Goal: Information Seeking & Learning: Learn about a topic

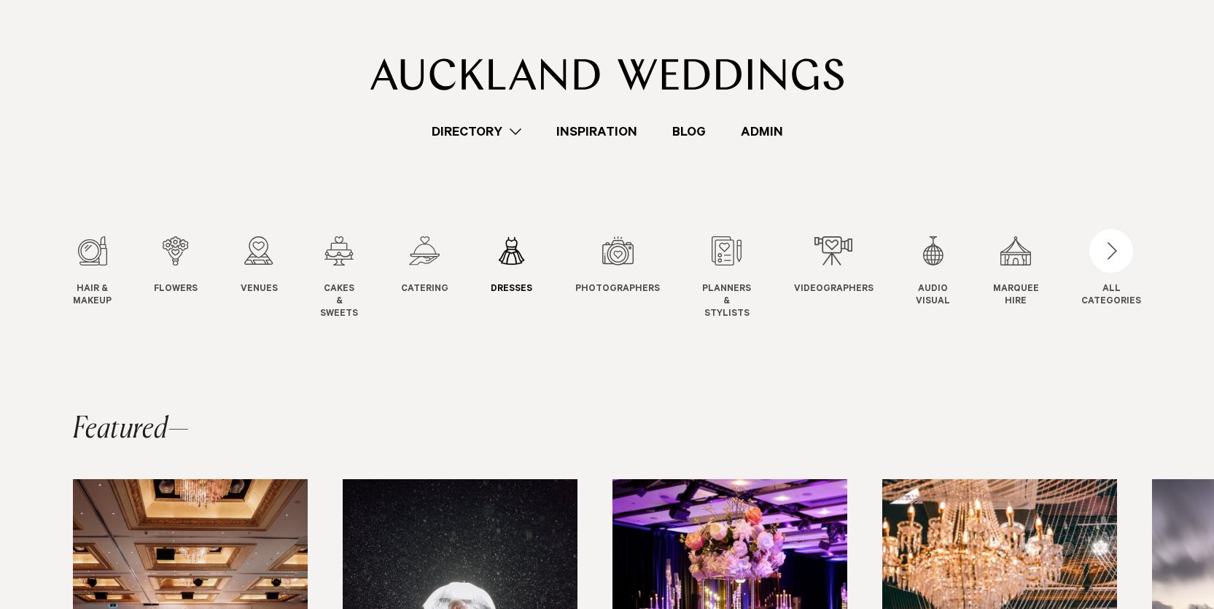
click at [513, 255] on div "6 / 12" at bounding box center [512, 250] width 42 height 29
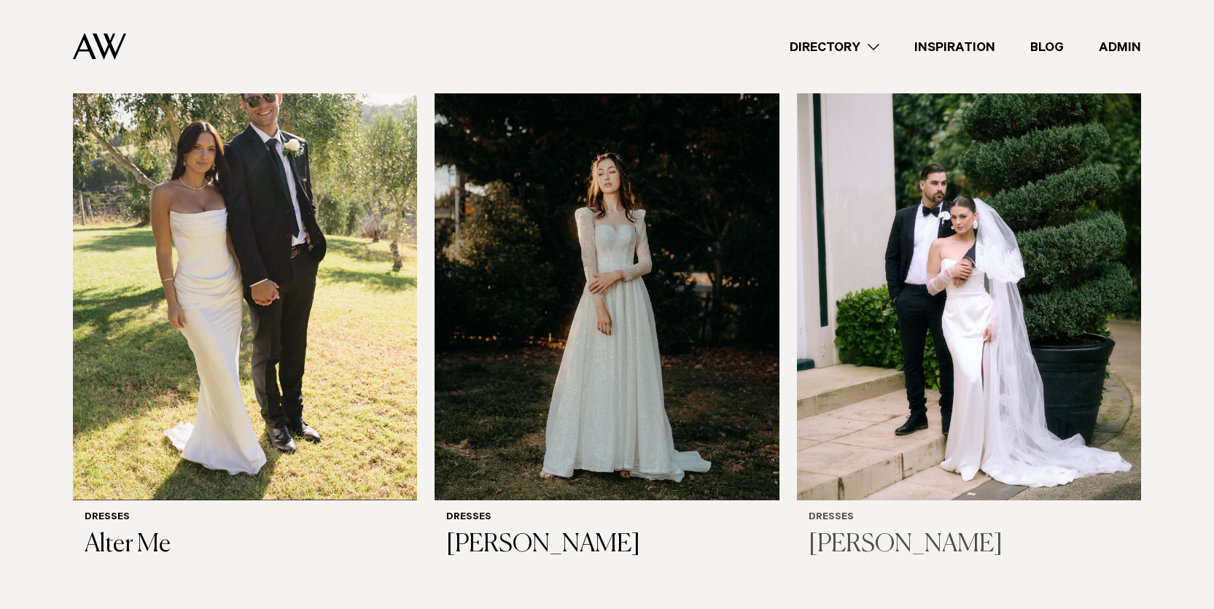
scroll to position [446, 0]
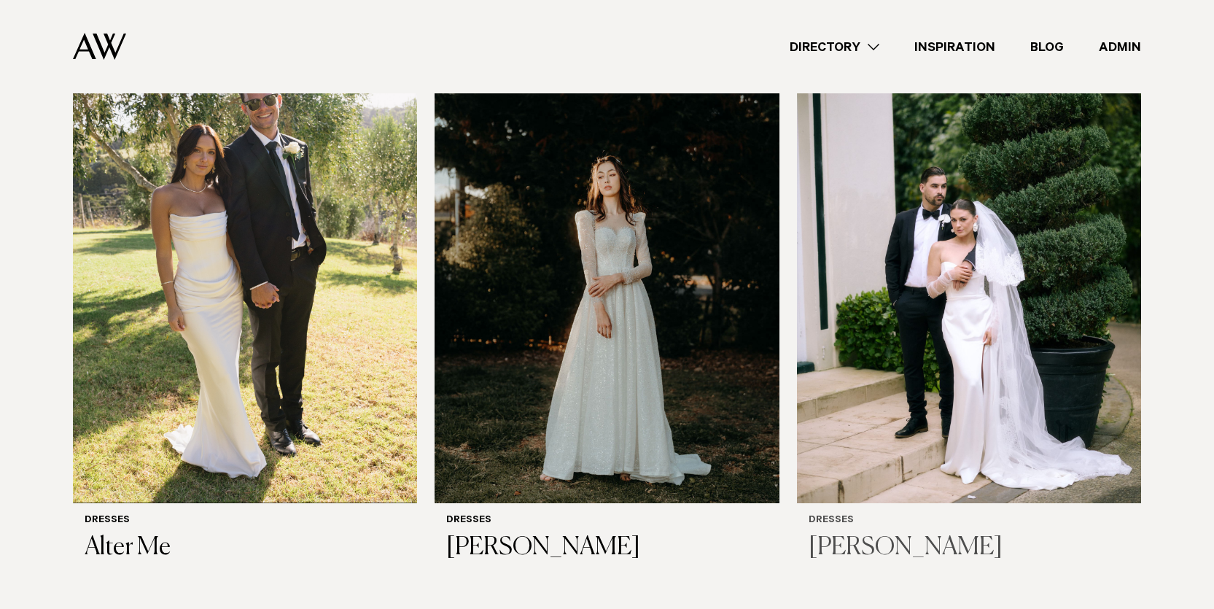
click at [966, 255] on img at bounding box center [969, 272] width 344 height 462
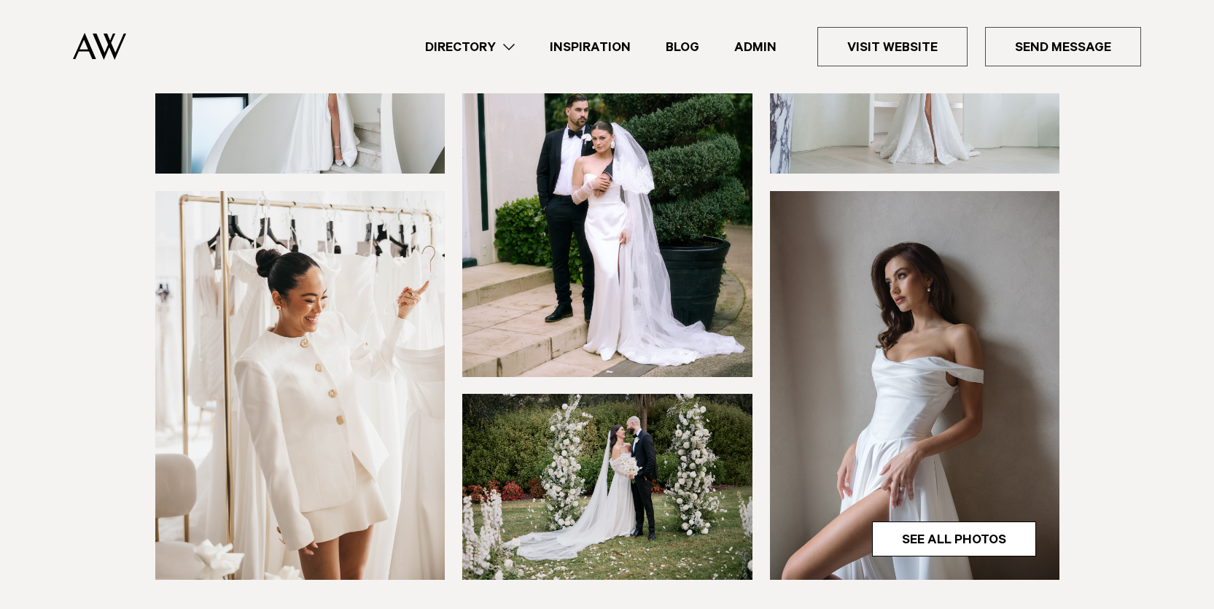
scroll to position [276, 0]
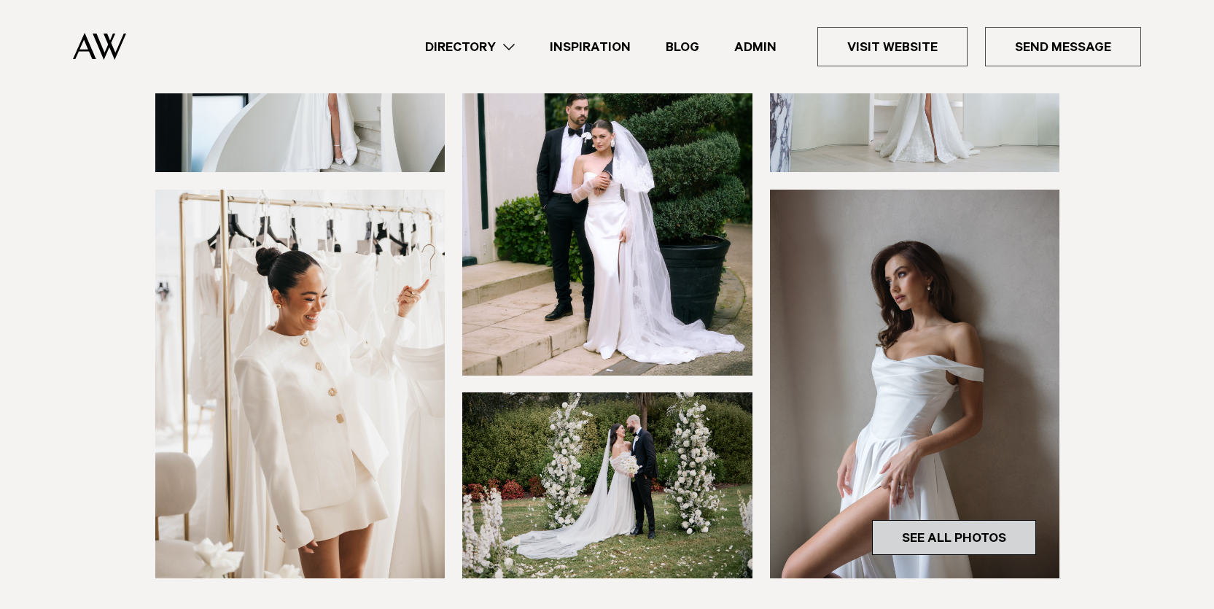
click at [977, 539] on link "See All Photos" at bounding box center [954, 537] width 164 height 35
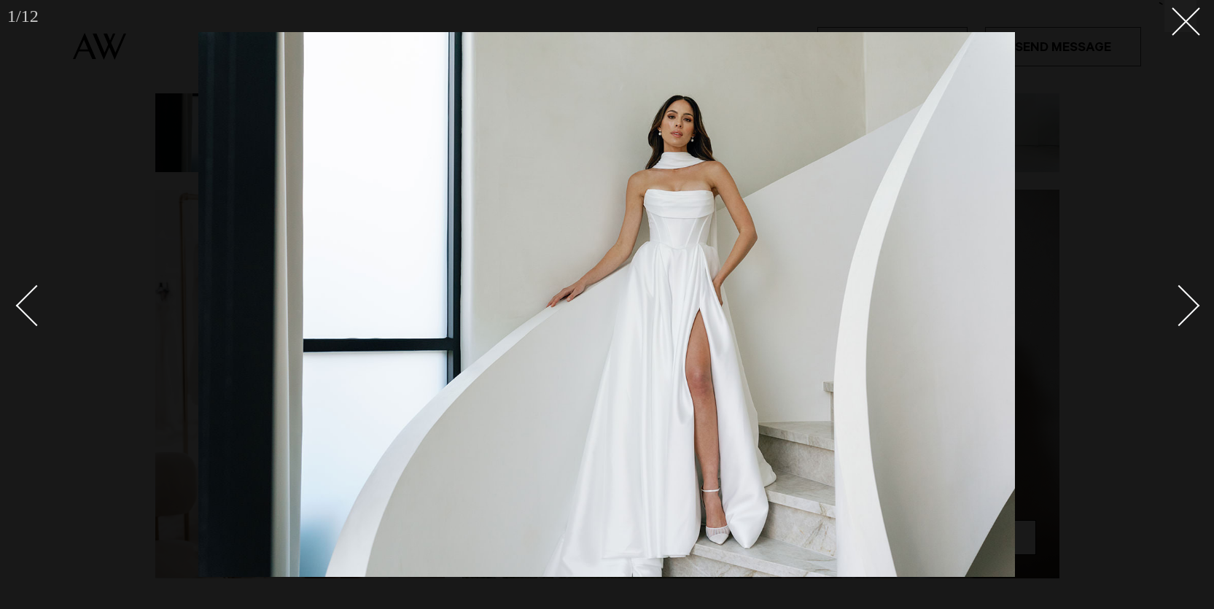
click at [1200, 294] on div "1 / 12 `" at bounding box center [607, 304] width 1214 height 609
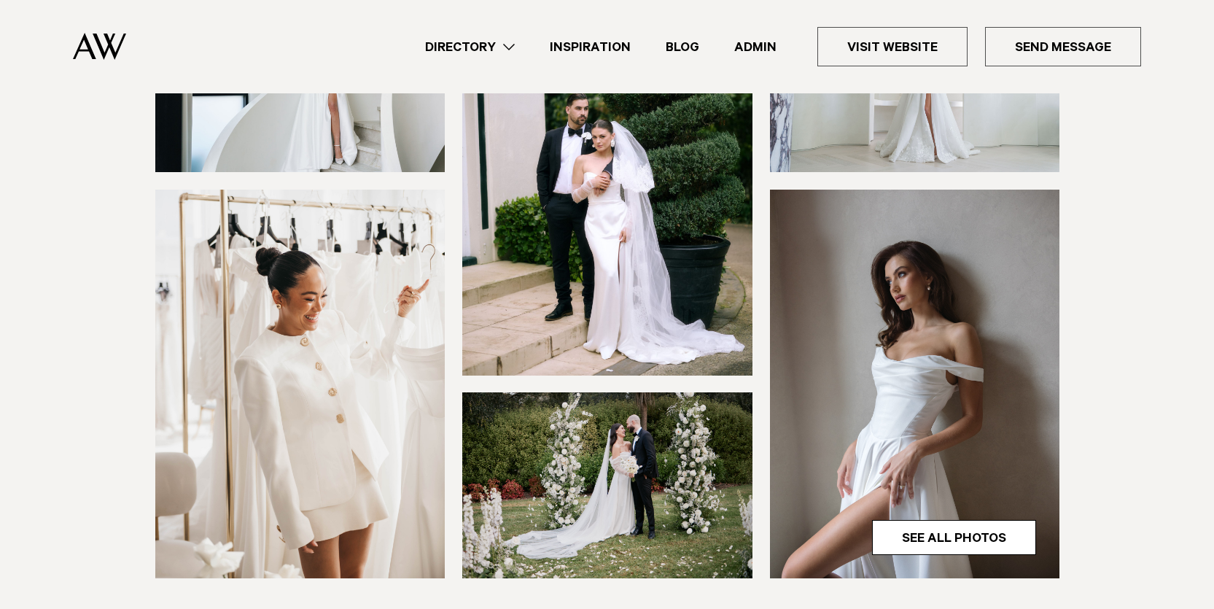
click at [1187, 297] on div "Next slide" at bounding box center [1196, 305] width 28 height 28
click at [950, 544] on link "See All Photos" at bounding box center [954, 537] width 164 height 35
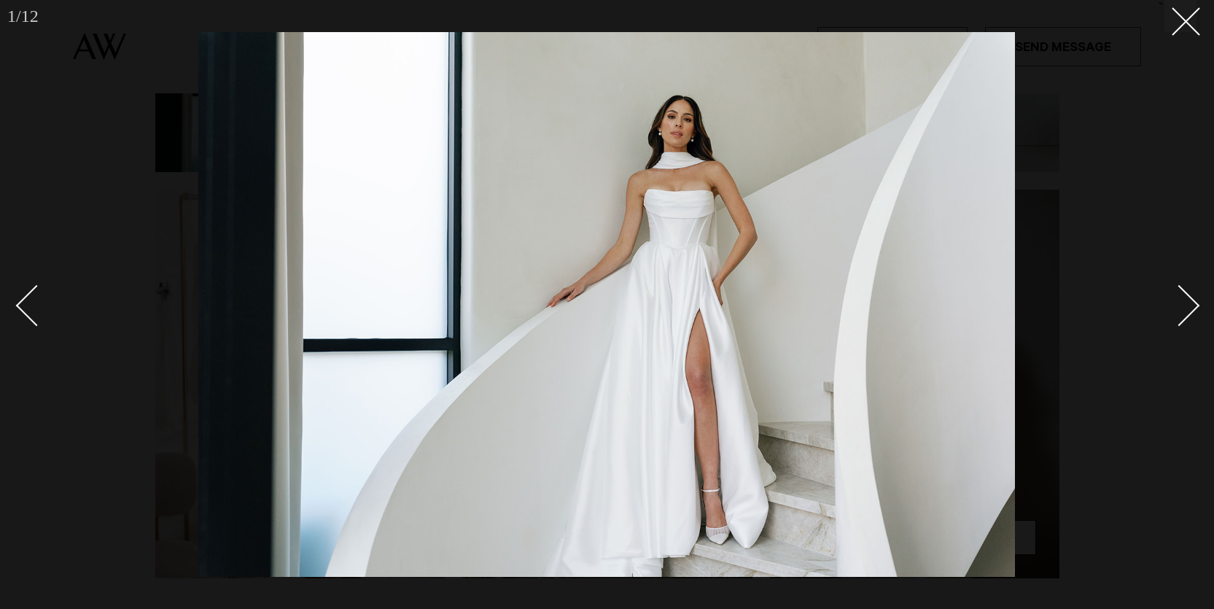
click at [1186, 301] on div "Next slide" at bounding box center [1180, 305] width 42 height 42
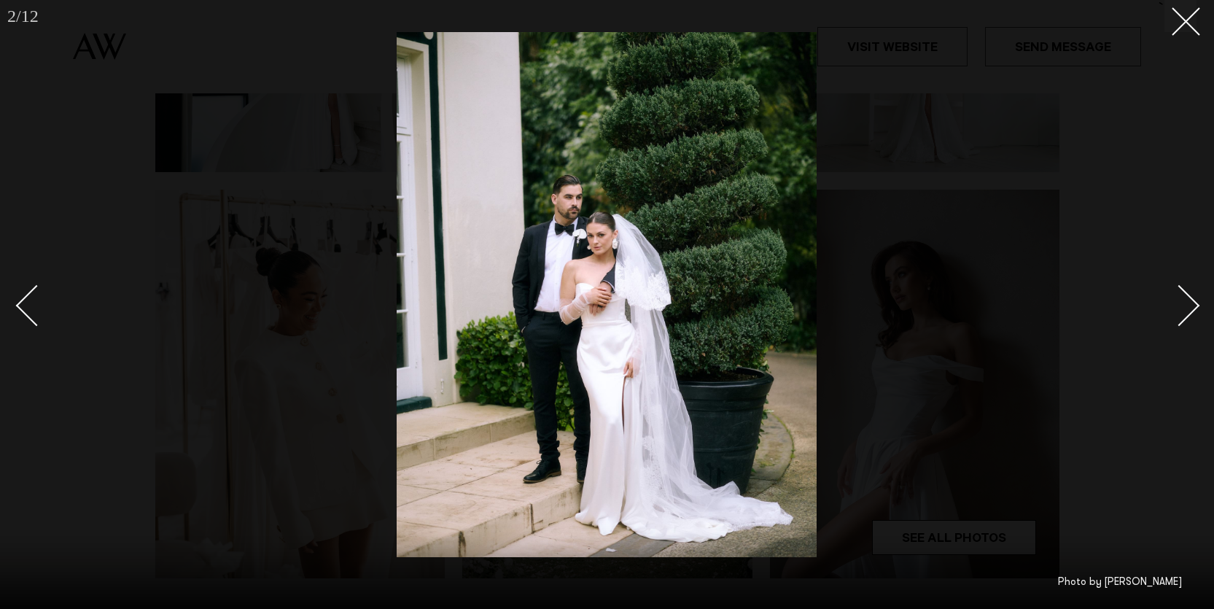
click at [1186, 301] on div "Next slide" at bounding box center [1180, 305] width 42 height 42
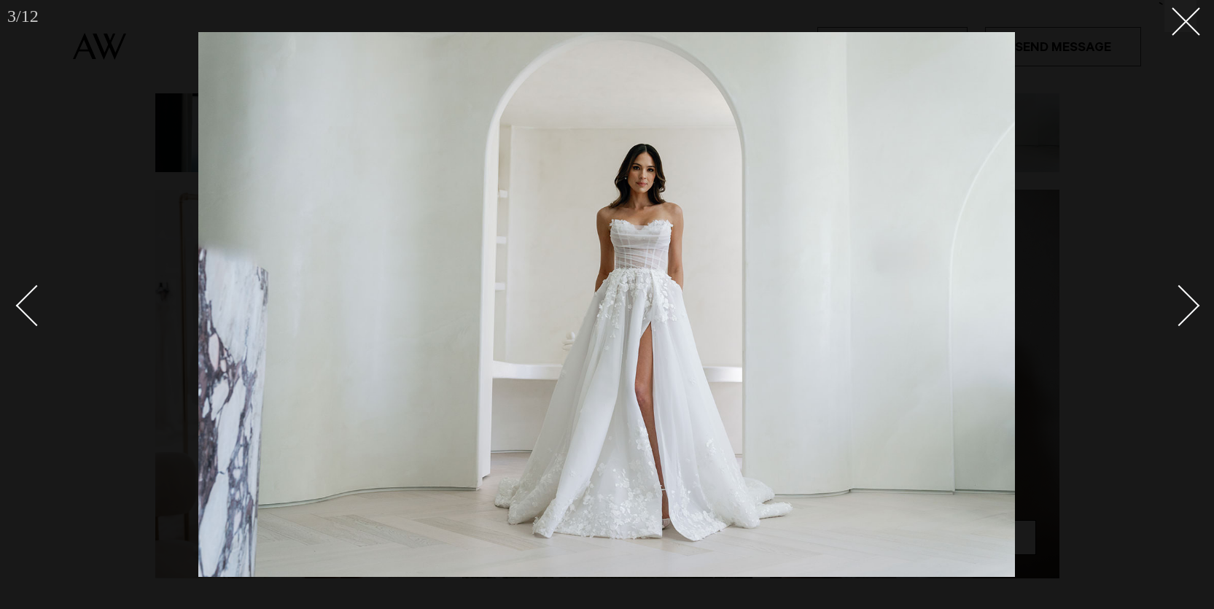
click at [1186, 301] on div "Next slide" at bounding box center [1180, 305] width 42 height 42
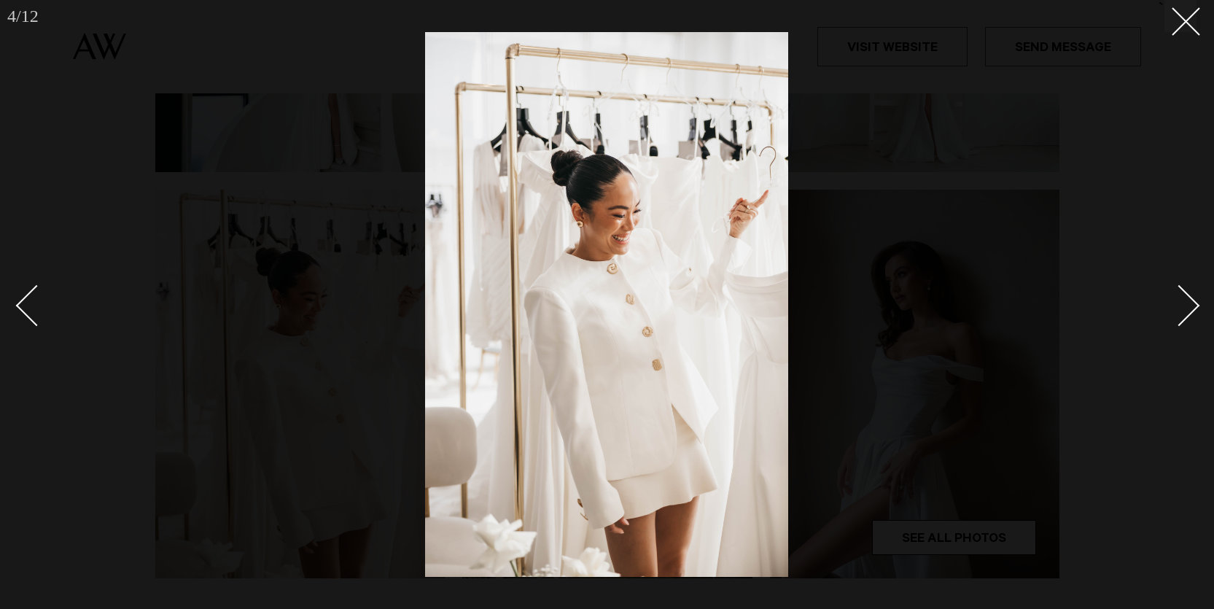
click at [1186, 301] on div "Next slide" at bounding box center [1180, 305] width 42 height 42
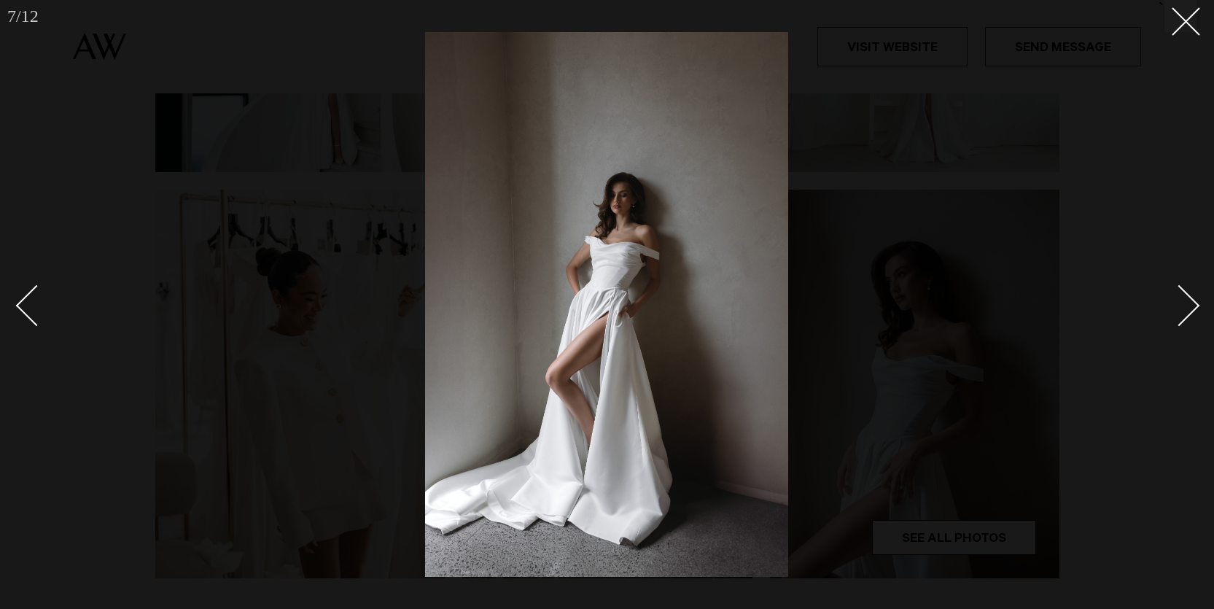
click at [1027, 76] on div at bounding box center [607, 304] width 1214 height 609
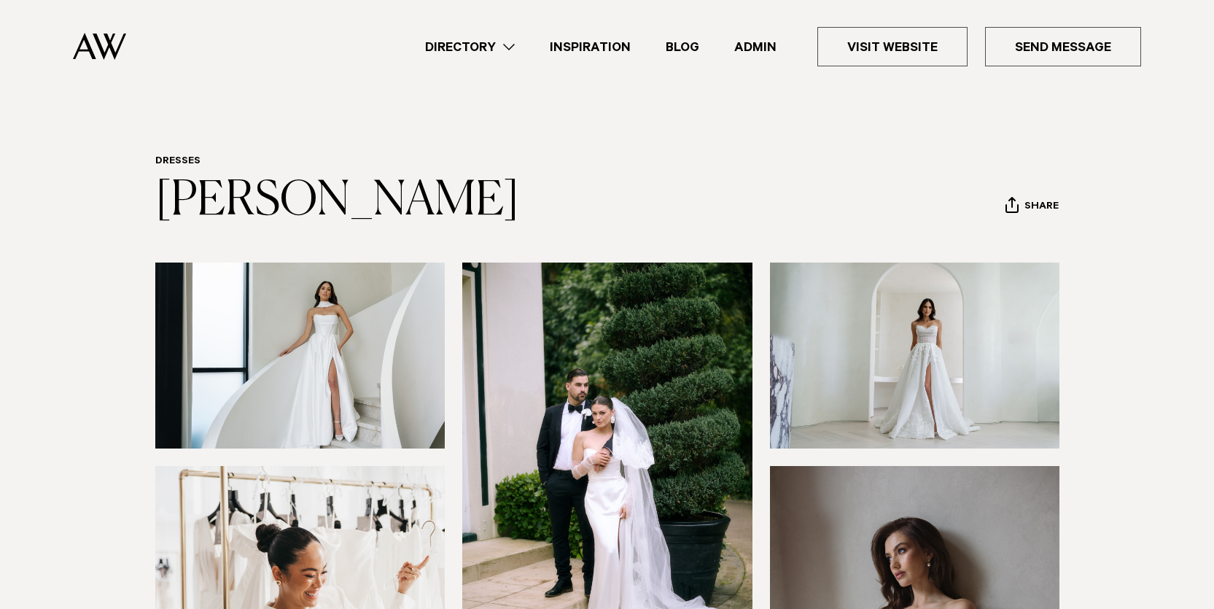
click at [516, 45] on link "Directory" at bounding box center [470, 47] width 125 height 20
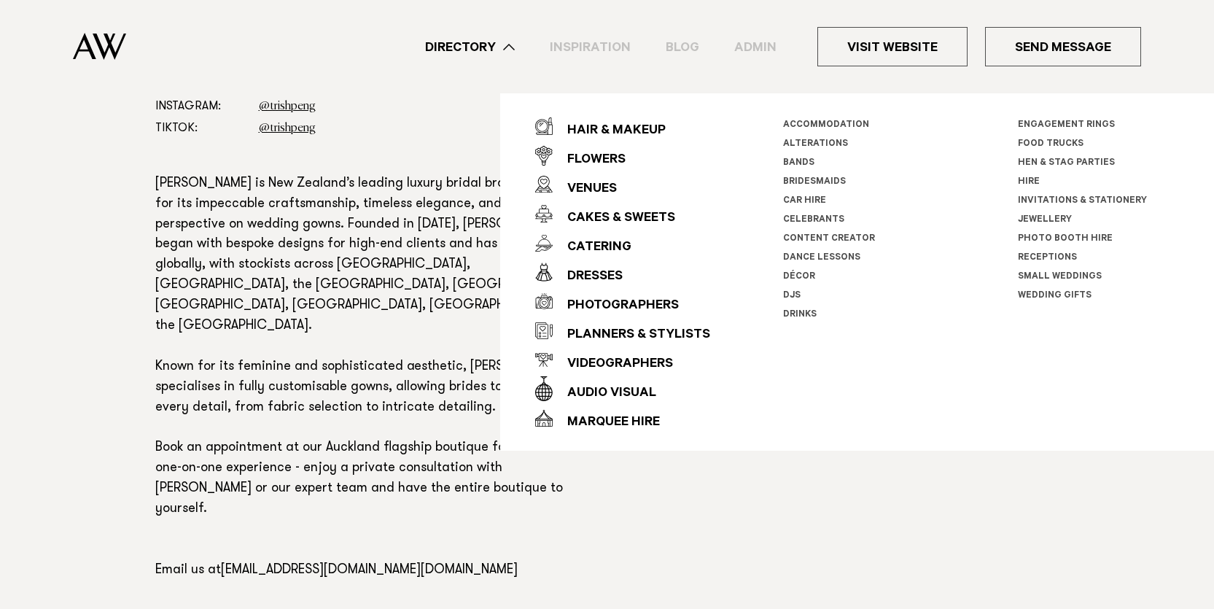
scroll to position [934, 0]
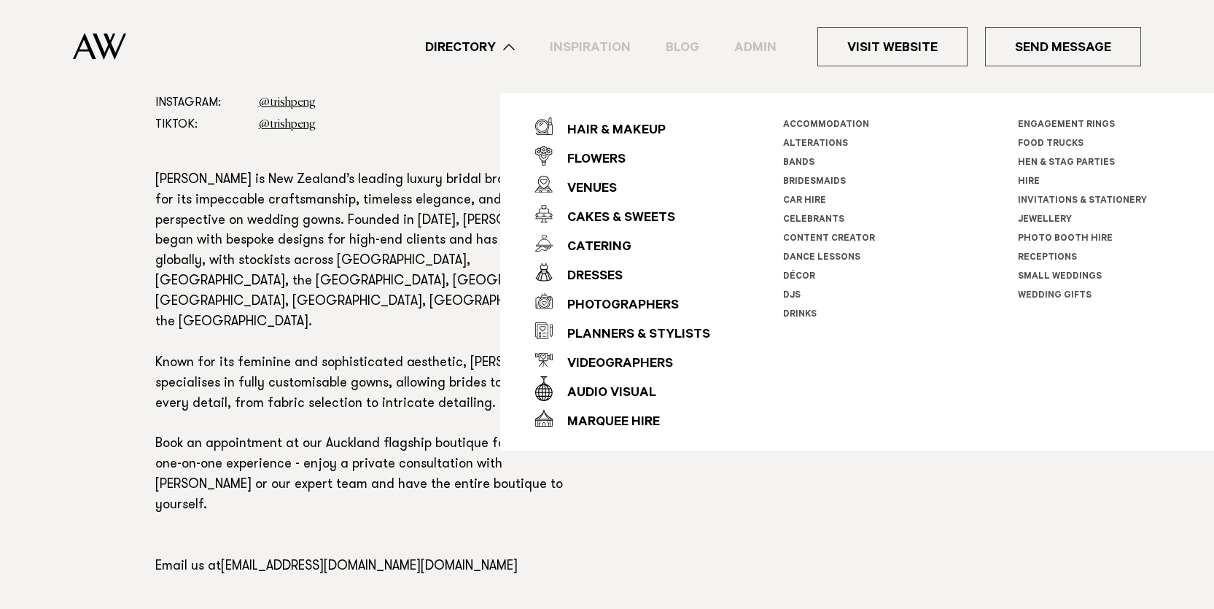
click at [281, 162] on section "Phone: Show Number +64 9 888 9228 Address: 37 Mackelvie Street, Grey Lynn, Auck…" at bounding box center [376, 310] width 443 height 657
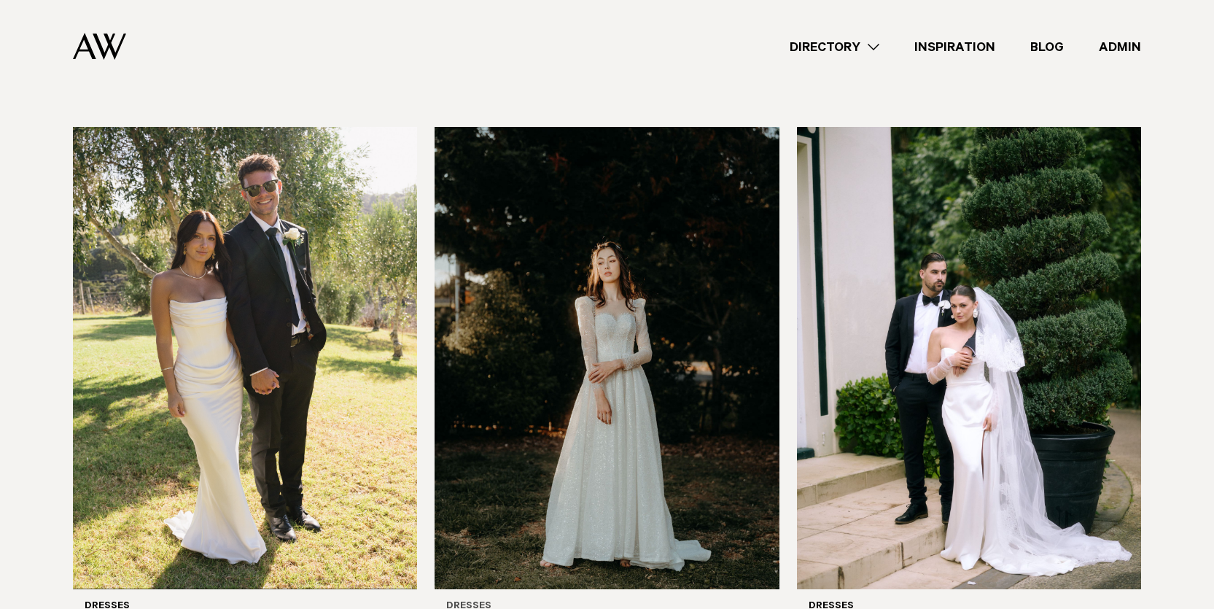
scroll to position [358, 0]
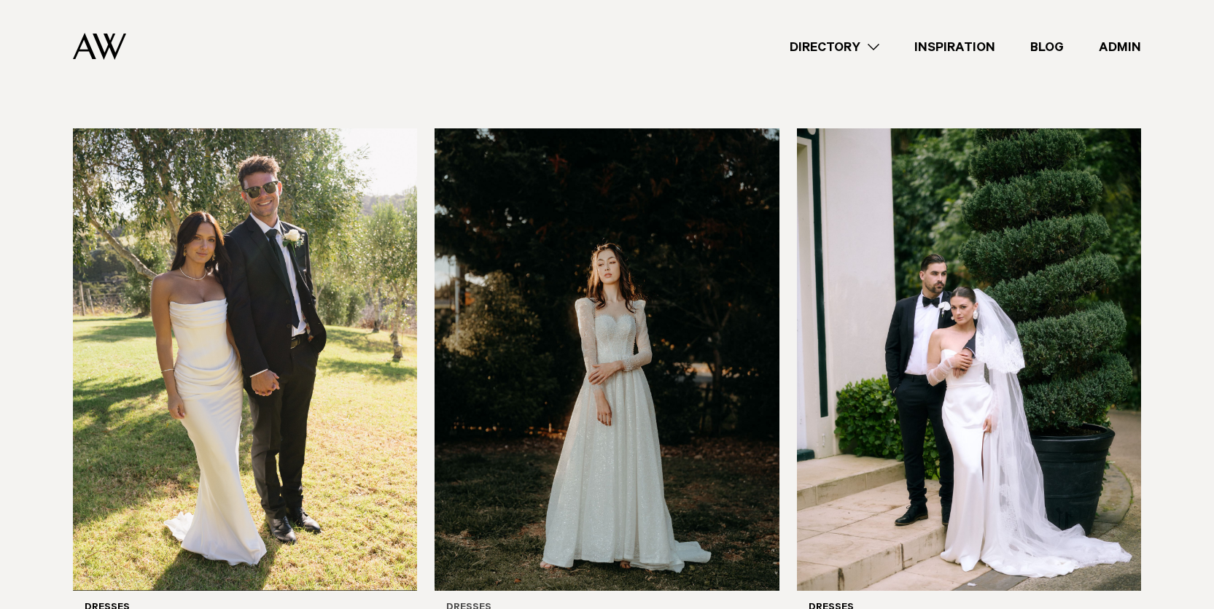
click at [546, 200] on img at bounding box center [607, 359] width 344 height 462
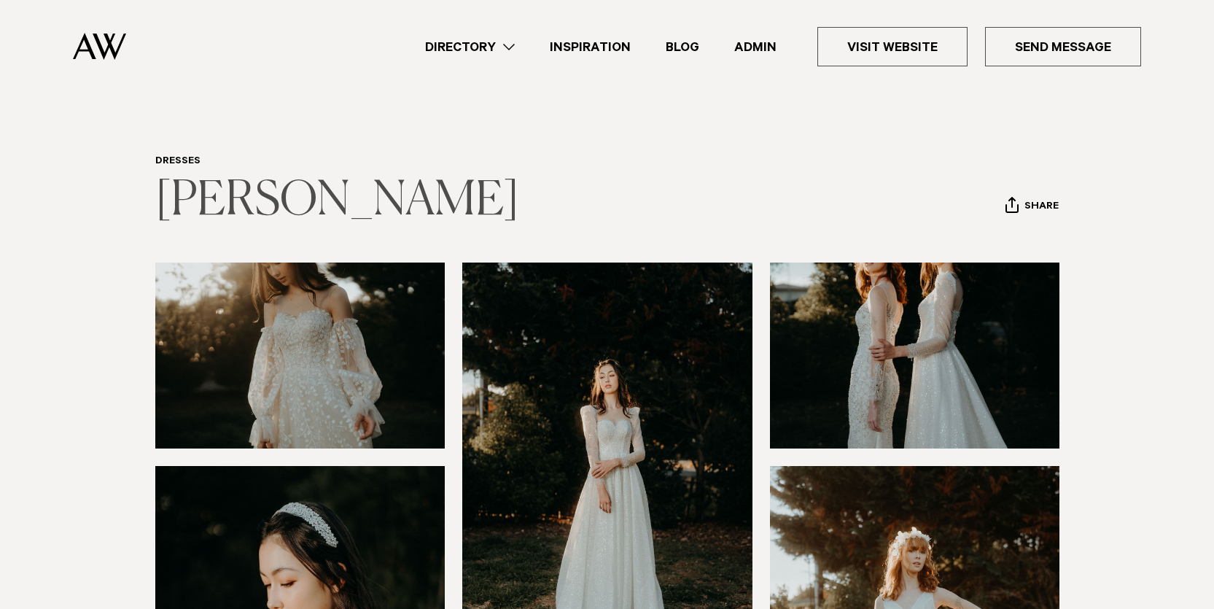
click at [190, 190] on link "[PERSON_NAME]" at bounding box center [337, 201] width 364 height 47
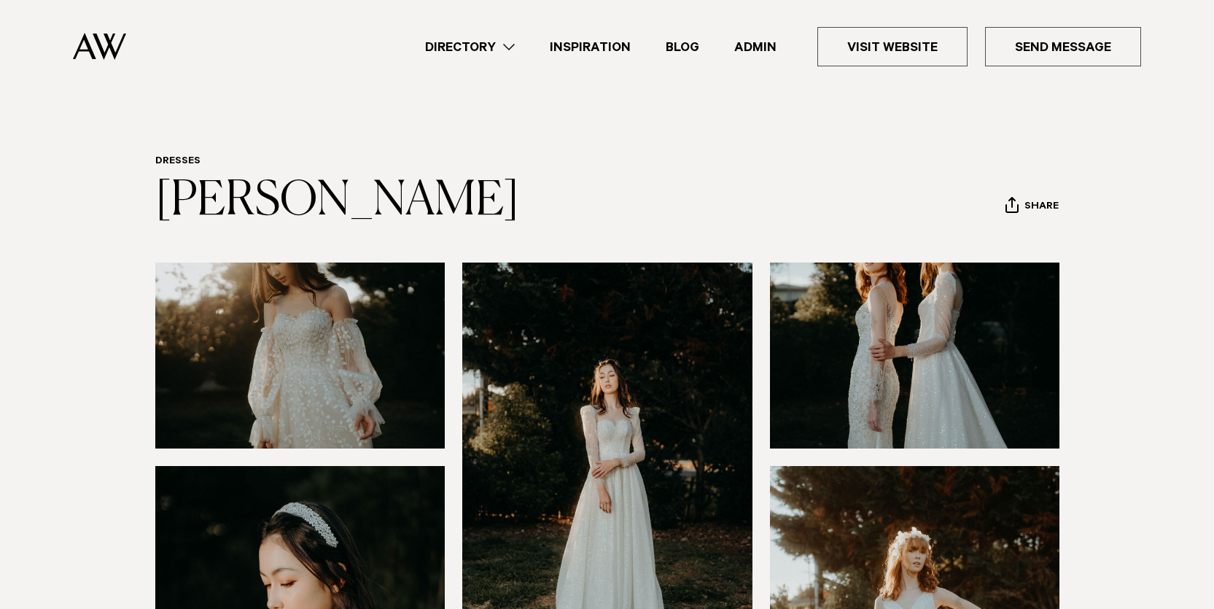
click at [105, 28] on nav "Directory Hair & Makeup Flowers Venues" at bounding box center [607, 46] width 1069 height 93
drag, startPoint x: 108, startPoint y: 48, endPoint x: 183, endPoint y: 15, distance: 82.3
